Goal: Information Seeking & Learning: Learn about a topic

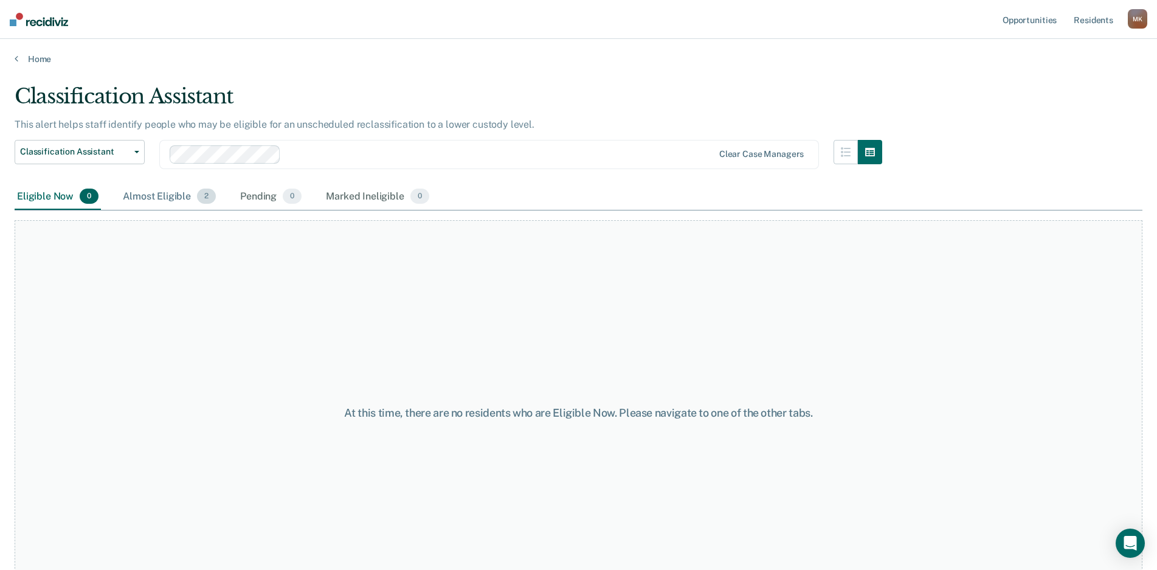
click at [182, 199] on div "Almost Eligible 2" at bounding box center [169, 197] width 98 height 27
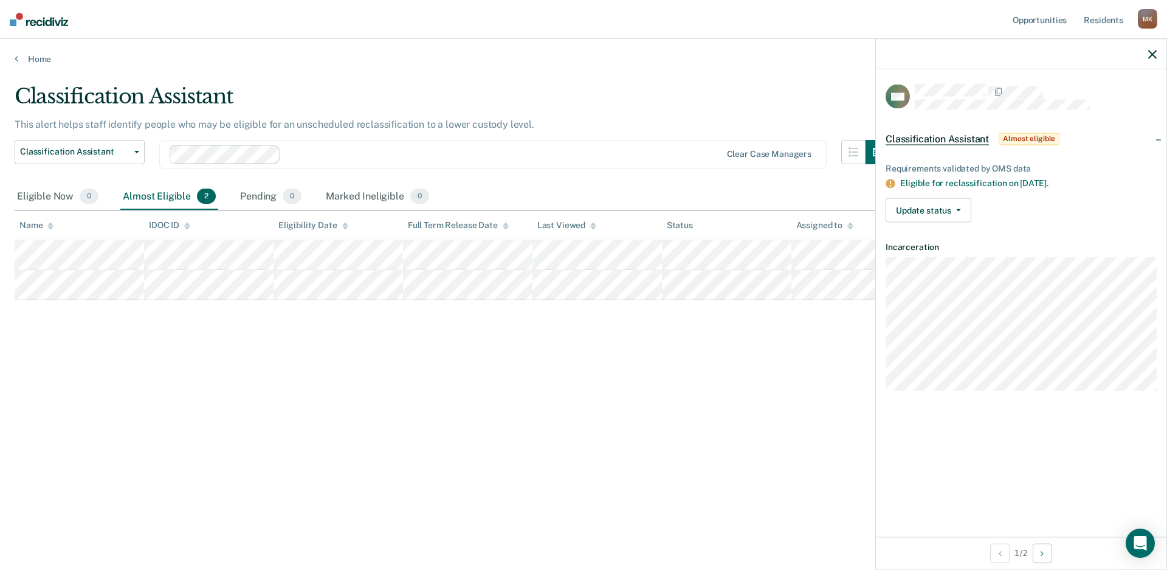
drag, startPoint x: 722, startPoint y: 383, endPoint x: 994, endPoint y: 184, distance: 336.3
click at [723, 382] on div "Classification Assistant This alert helps staff identify people who may be elig…" at bounding box center [584, 281] width 1138 height 395
click at [1146, 60] on div at bounding box center [1021, 54] width 291 height 30
click at [1150, 53] on icon "button" at bounding box center [1153, 54] width 9 height 9
